Goal: Task Accomplishment & Management: Manage account settings

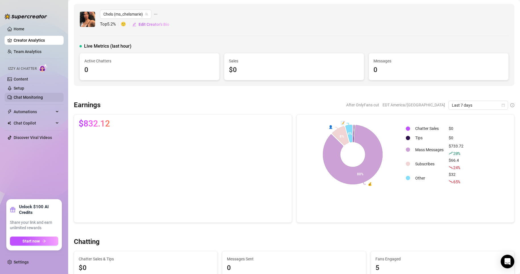
click at [37, 98] on link "Chat Monitoring" at bounding box center [28, 97] width 29 height 5
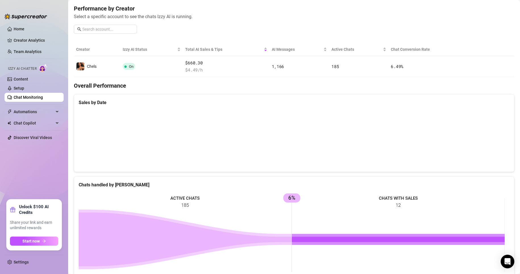
scroll to position [68, 0]
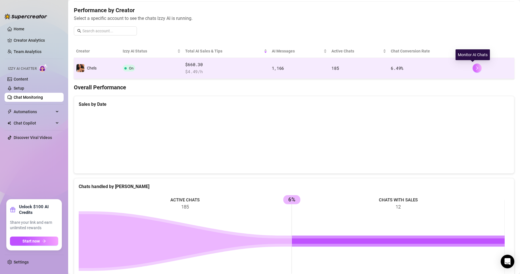
click at [247, 69] on icon "right" at bounding box center [477, 67] width 2 height 3
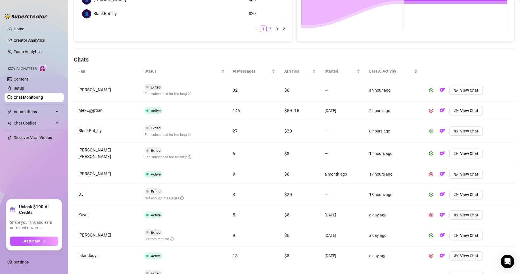
scroll to position [196, 0]
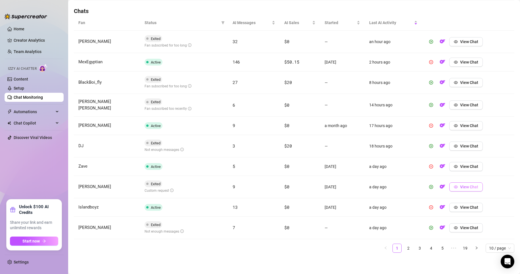
click at [247, 188] on span "View Chat" at bounding box center [469, 187] width 18 height 5
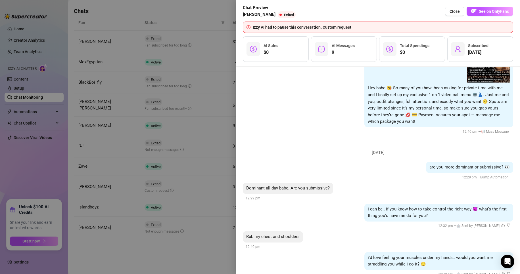
scroll to position [1001, 0]
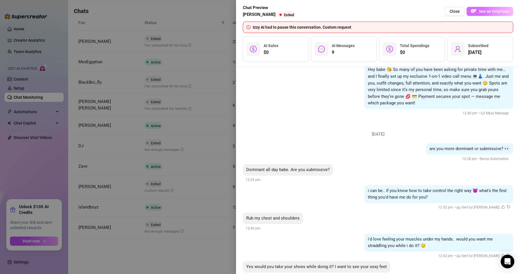
click at [247, 10] on span "See on OnlyFans" at bounding box center [493, 11] width 30 height 5
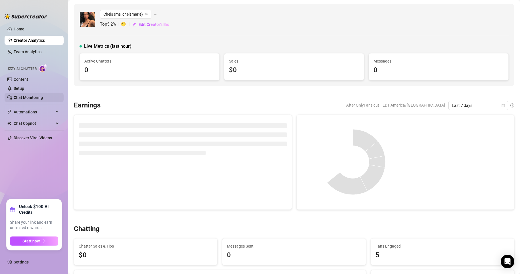
click at [38, 97] on link "Chat Monitoring" at bounding box center [28, 97] width 29 height 5
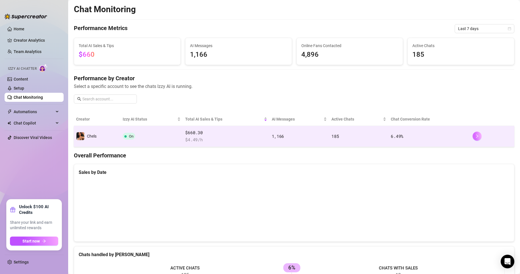
click at [247, 136] on icon "right" at bounding box center [477, 136] width 4 height 4
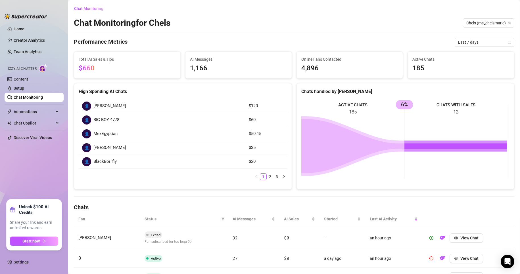
click at [43, 96] on link "Chat Monitoring" at bounding box center [28, 97] width 29 height 5
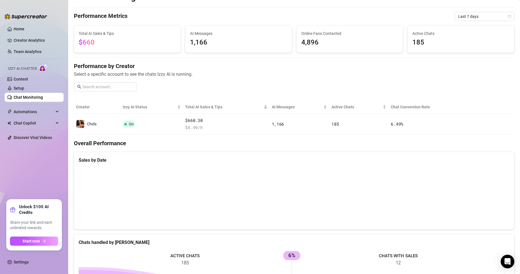
scroll to position [12, 0]
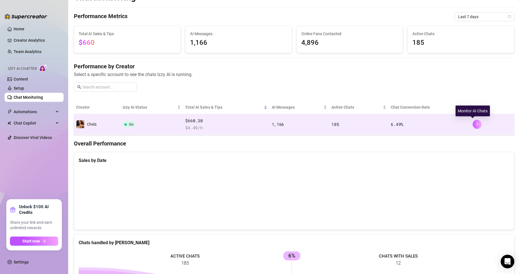
click at [247, 121] on button "button" at bounding box center [476, 124] width 9 height 9
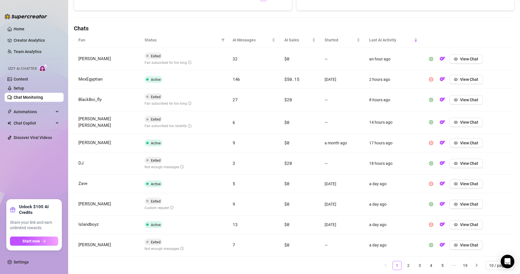
scroll to position [179, 0]
click at [247, 203] on button "View Chat" at bounding box center [465, 203] width 33 height 9
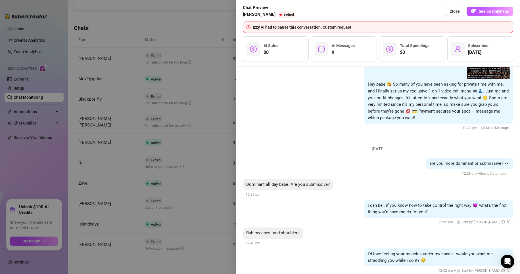
scroll to position [1073, 0]
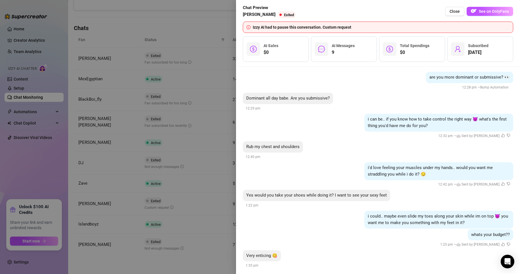
click at [247, 198] on div "Yes would you take your shoes while doing it? I want to see your sexy feet 1:22…" at bounding box center [378, 199] width 270 height 19
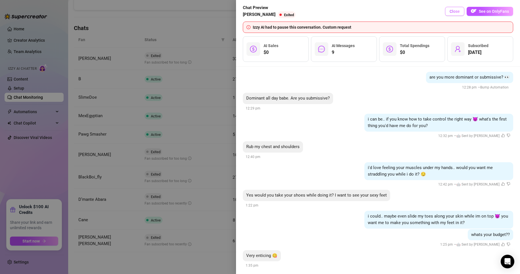
click at [247, 14] on button "Close" at bounding box center [454, 11] width 19 height 9
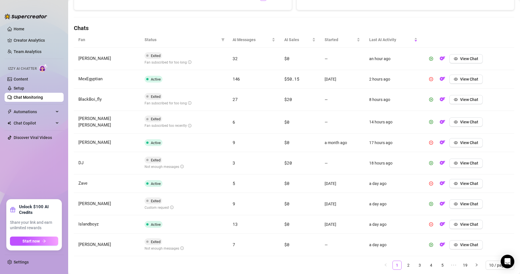
scroll to position [196, 0]
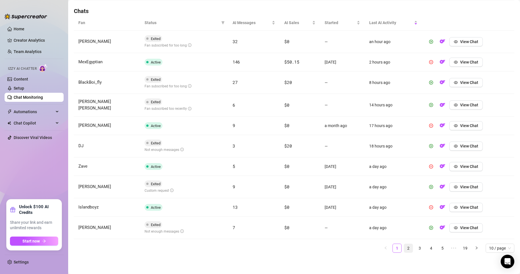
click at [247, 248] on link "2" at bounding box center [408, 248] width 9 height 9
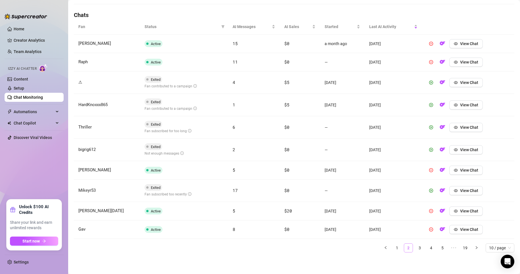
scroll to position [192, 0]
click at [247, 84] on span "View Chat" at bounding box center [469, 82] width 18 height 5
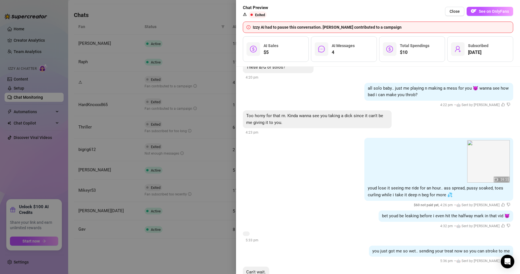
scroll to position [754, 0]
click at [185, 254] on div at bounding box center [260, 137] width 520 height 274
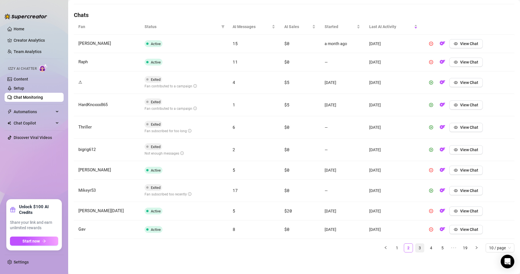
click at [247, 246] on link "3" at bounding box center [419, 248] width 9 height 9
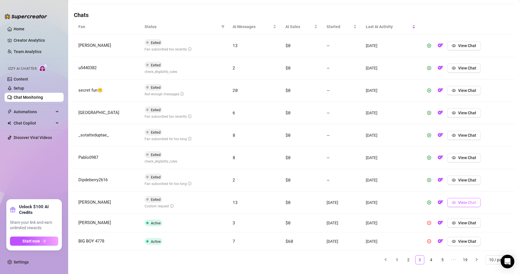
click at [247, 201] on button "View Chat" at bounding box center [463, 202] width 33 height 9
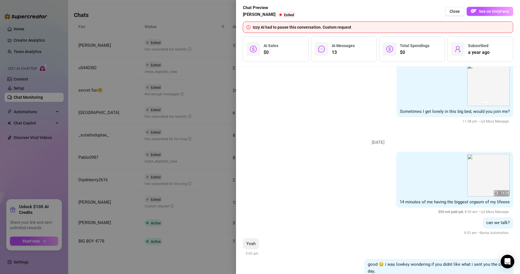
scroll to position [990, 0]
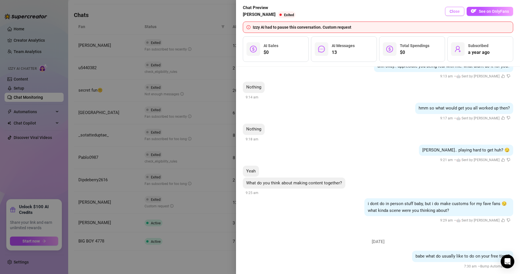
click at [247, 10] on span "Close" at bounding box center [454, 11] width 10 height 5
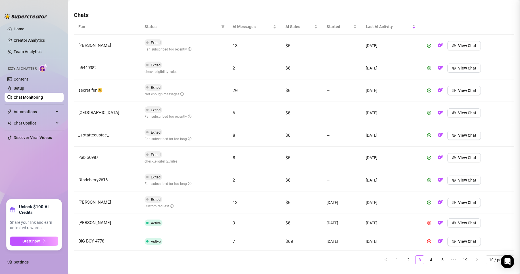
scroll to position [0, 0]
click at [29, 98] on link "Chat Monitoring" at bounding box center [28, 97] width 29 height 5
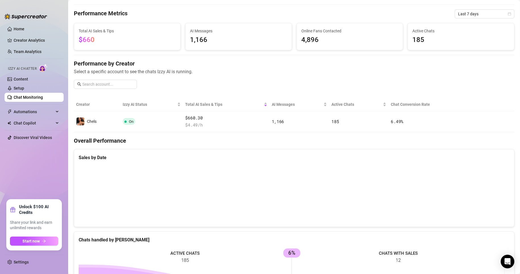
scroll to position [14, 0]
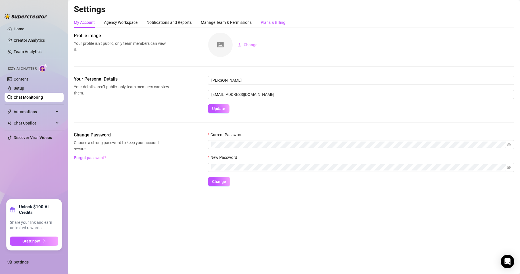
click at [247, 21] on div "Plans & Billing" at bounding box center [272, 22] width 25 height 6
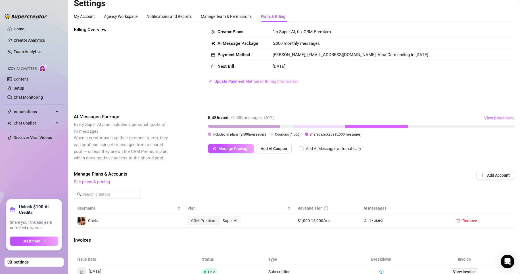
scroll to position [5, 0]
click at [22, 29] on link "Home" at bounding box center [19, 29] width 11 height 5
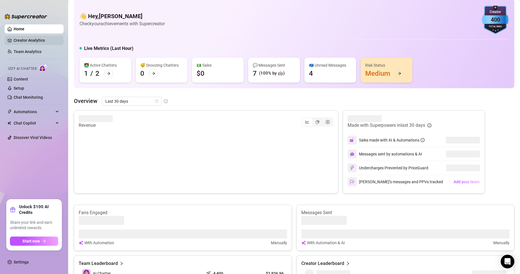
click at [19, 43] on link "Creator Analytics" at bounding box center [36, 40] width 45 height 9
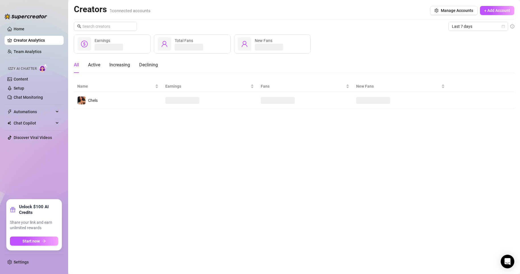
click at [247, 22] on div "Creators 1 connected accounts Manage Accounts + Add Account Last 7 days Earning…" at bounding box center [294, 56] width 440 height 105
click at [247, 27] on span "Last 7 days" at bounding box center [477, 26] width 53 height 9
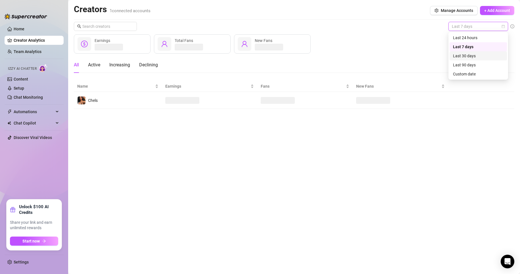
click at [247, 56] on div "Last 30 days" at bounding box center [478, 56] width 51 height 6
